Goal: Find contact information

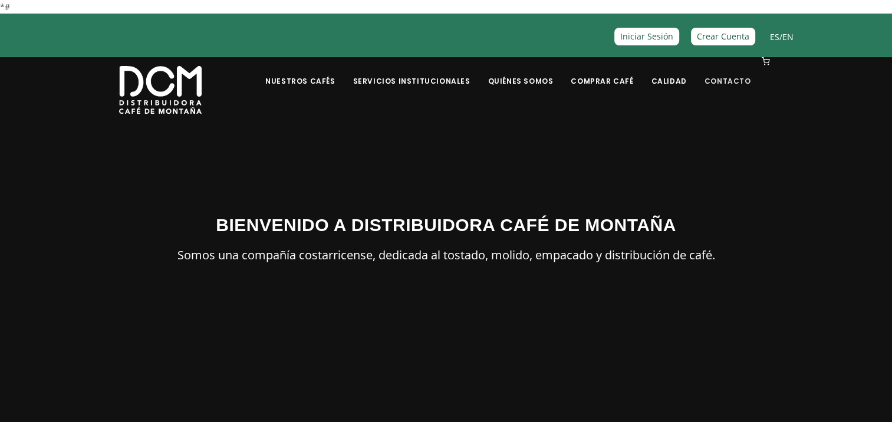
click at [735, 88] on li "Contacto" at bounding box center [728, 80] width 61 height 47
click at [736, 80] on link "Contacto" at bounding box center [728, 72] width 61 height 28
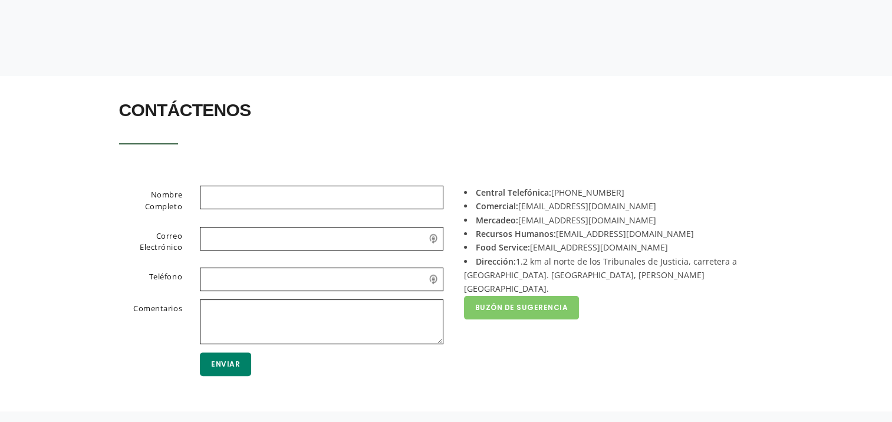
scroll to position [236, 0]
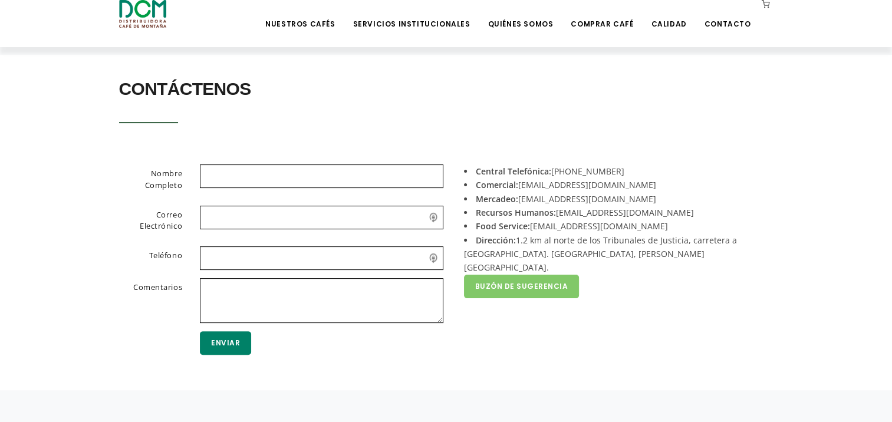
drag, startPoint x: 617, startPoint y: 170, endPoint x: 575, endPoint y: 172, distance: 41.9
click at [575, 172] on li "Central Telefónica: [PHONE_NUMBER]" at bounding box center [614, 172] width 301 height 14
copy li "2442-0000"
